Goal: Task Accomplishment & Management: Manage account settings

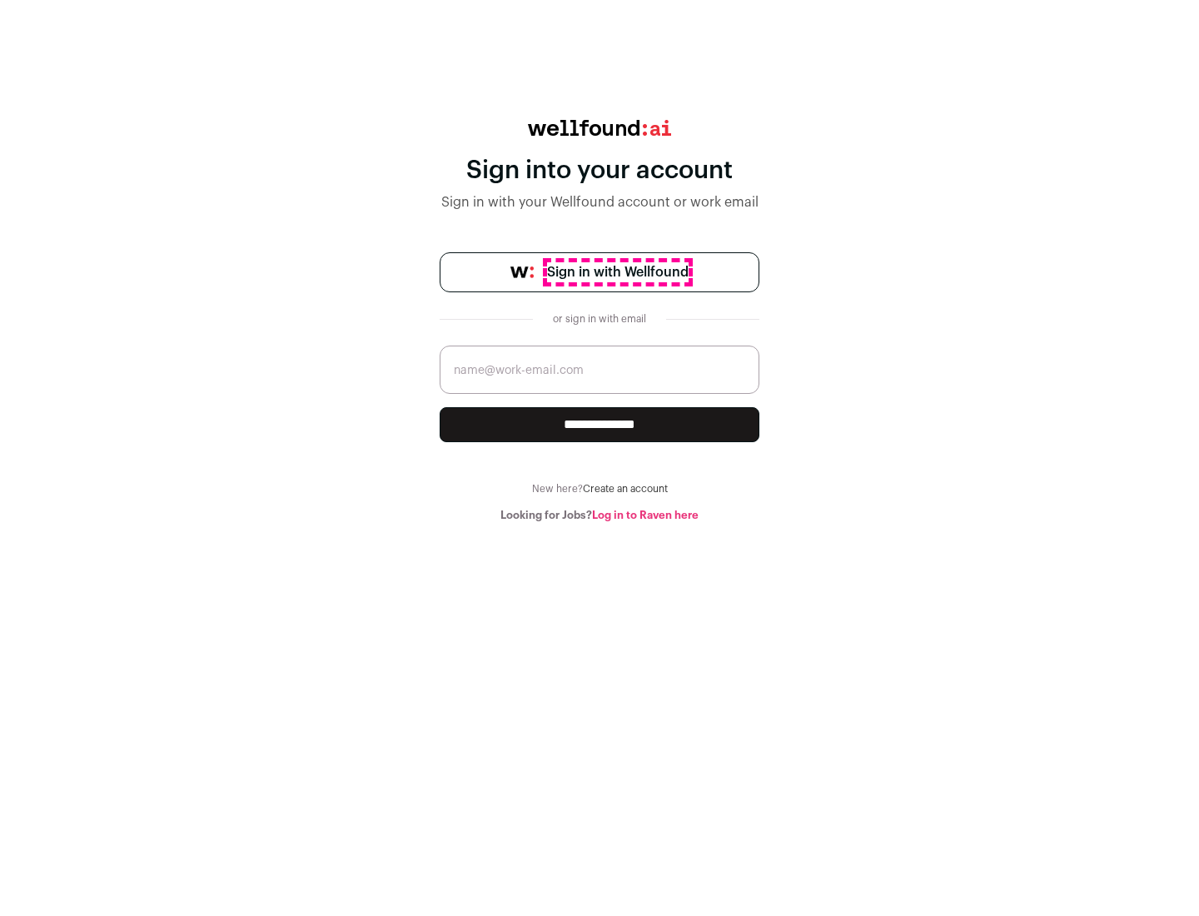
click at [617, 272] on span "Sign in with Wellfound" at bounding box center [618, 272] width 142 height 20
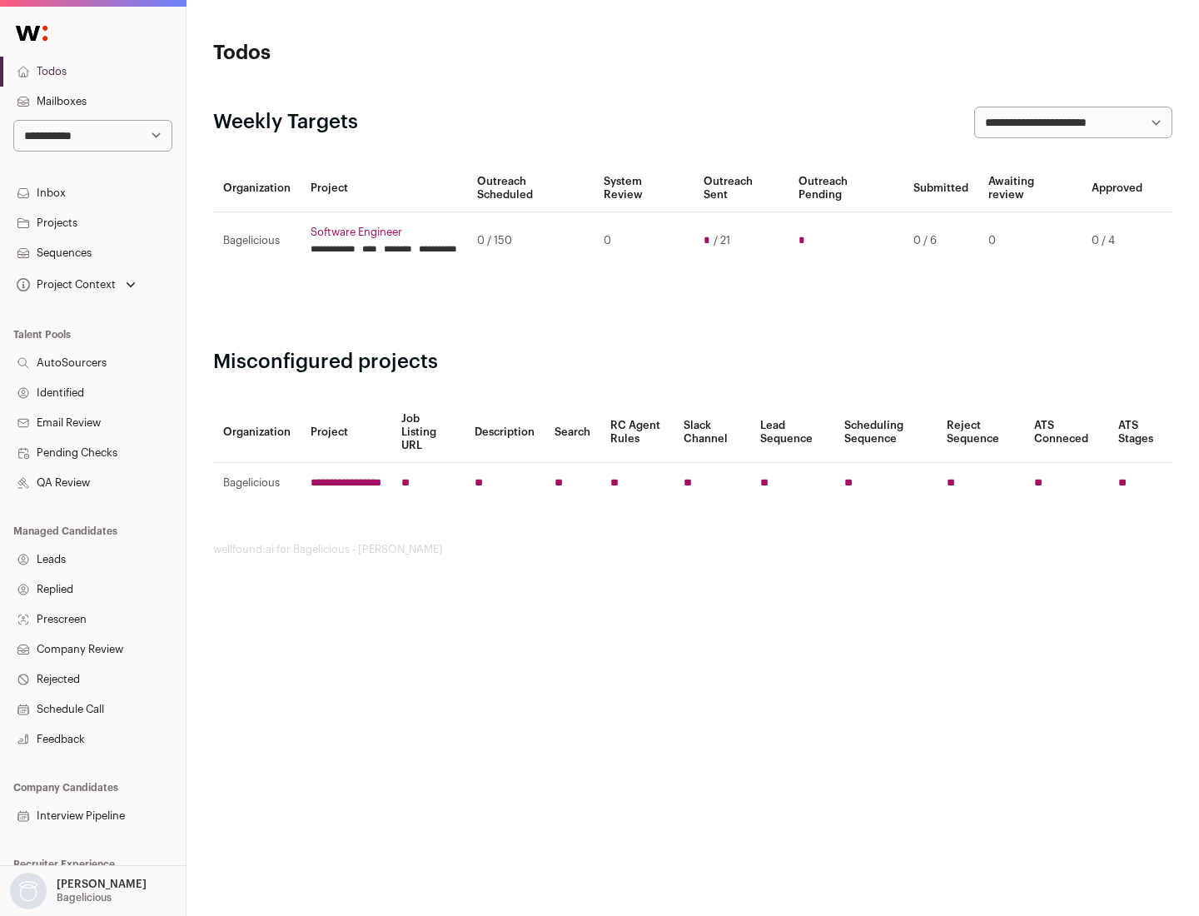
click at [92, 222] on link "Projects" at bounding box center [93, 223] width 186 height 30
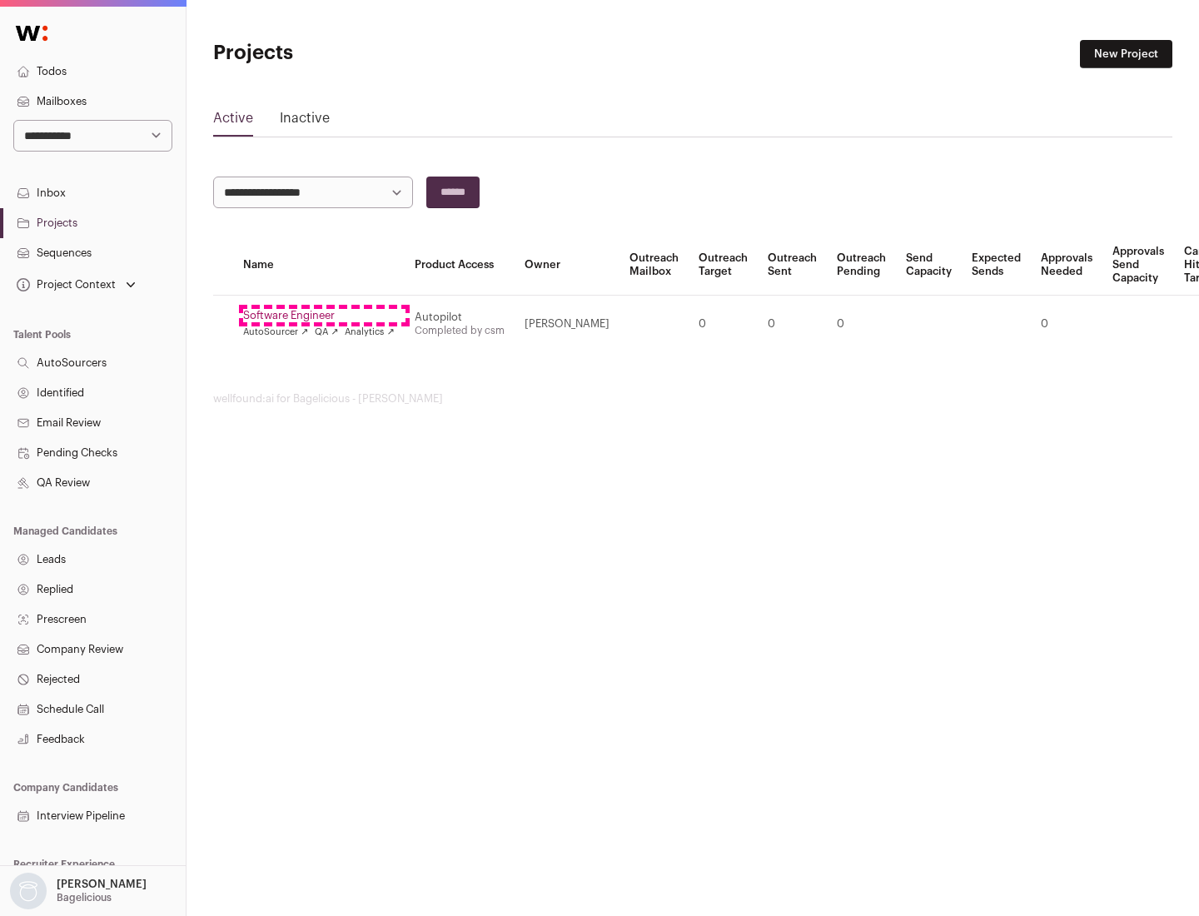
click at [324, 315] on link "Software Engineer" at bounding box center [318, 315] width 151 height 13
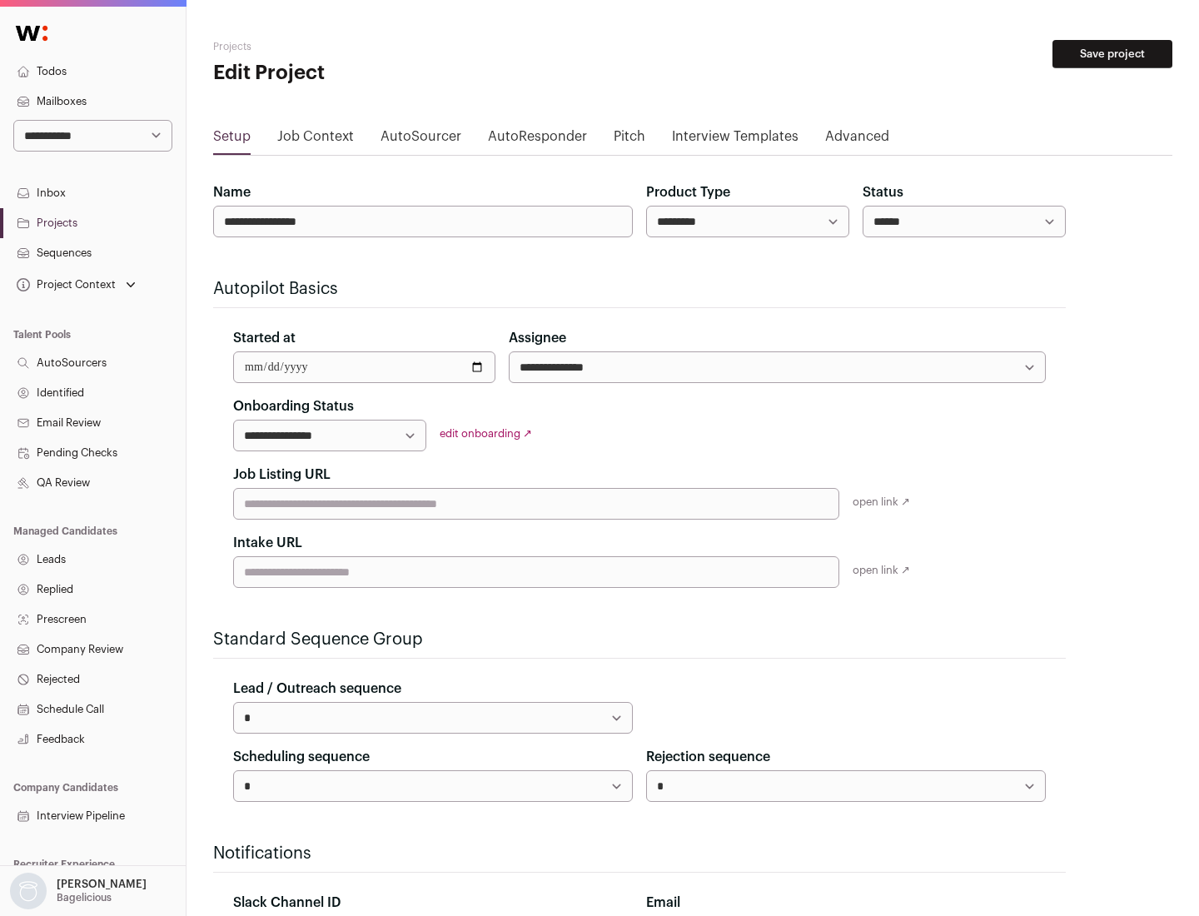
click at [1112, 54] on button "Save project" at bounding box center [1112, 54] width 120 height 28
